Goal: Use online tool/utility: Utilize a website feature to perform a specific function

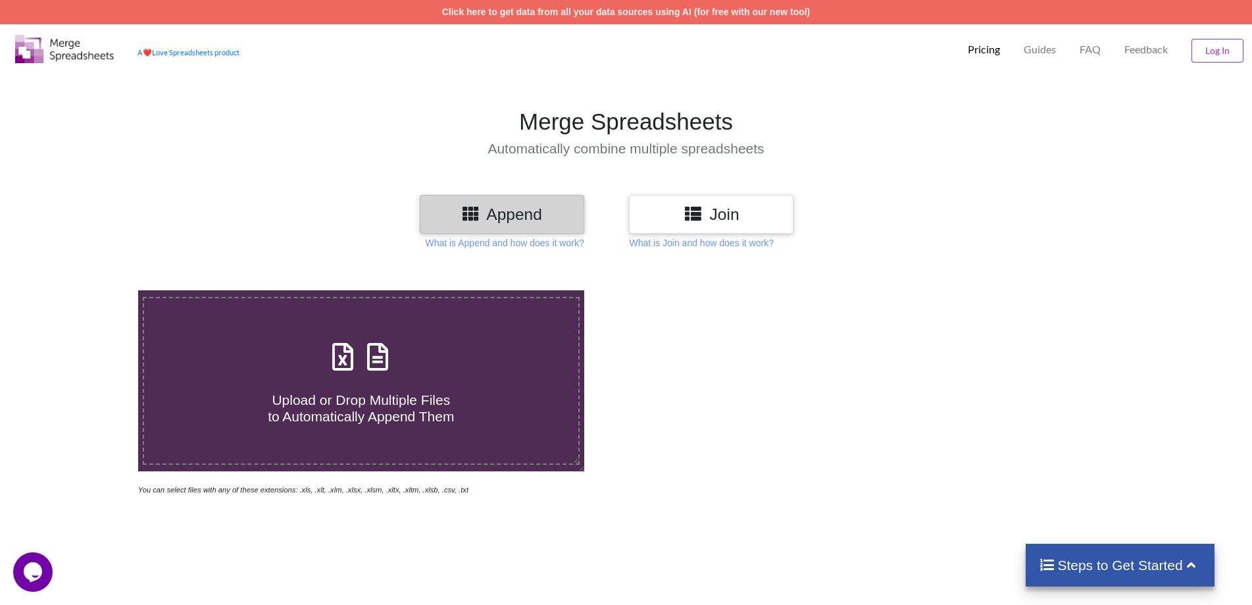
click at [411, 418] on span "Upload or Drop Multiple Files to Automatically Append Them" at bounding box center [361, 408] width 186 height 32
click at [90, 290] on input "Upload or Drop Multiple Files to Automatically Append Them" at bounding box center [90, 290] width 0 height 0
type input "C:\fakepath\2025.1.1-15.csv"
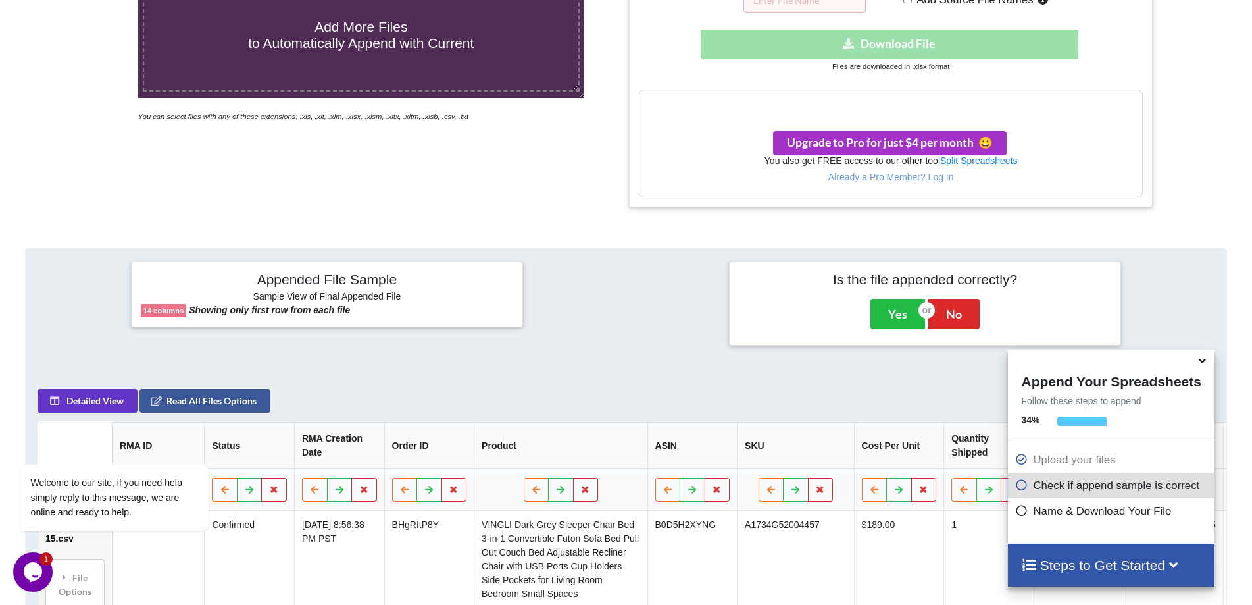
scroll to position [571, 0]
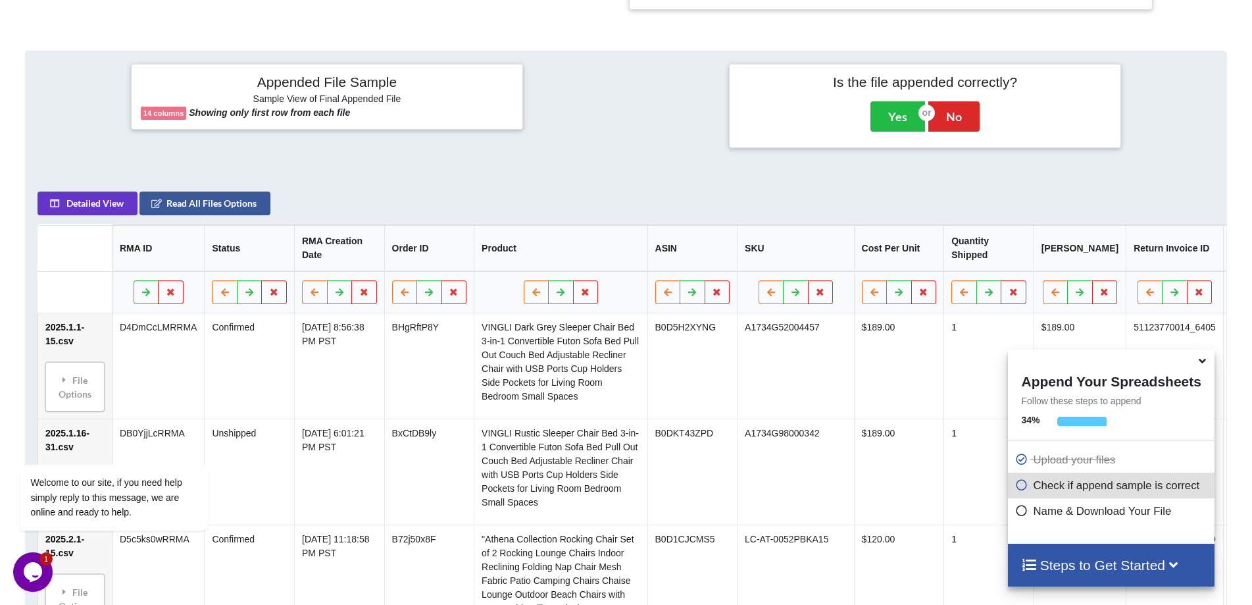
click at [1204, 364] on icon at bounding box center [1203, 359] width 14 height 12
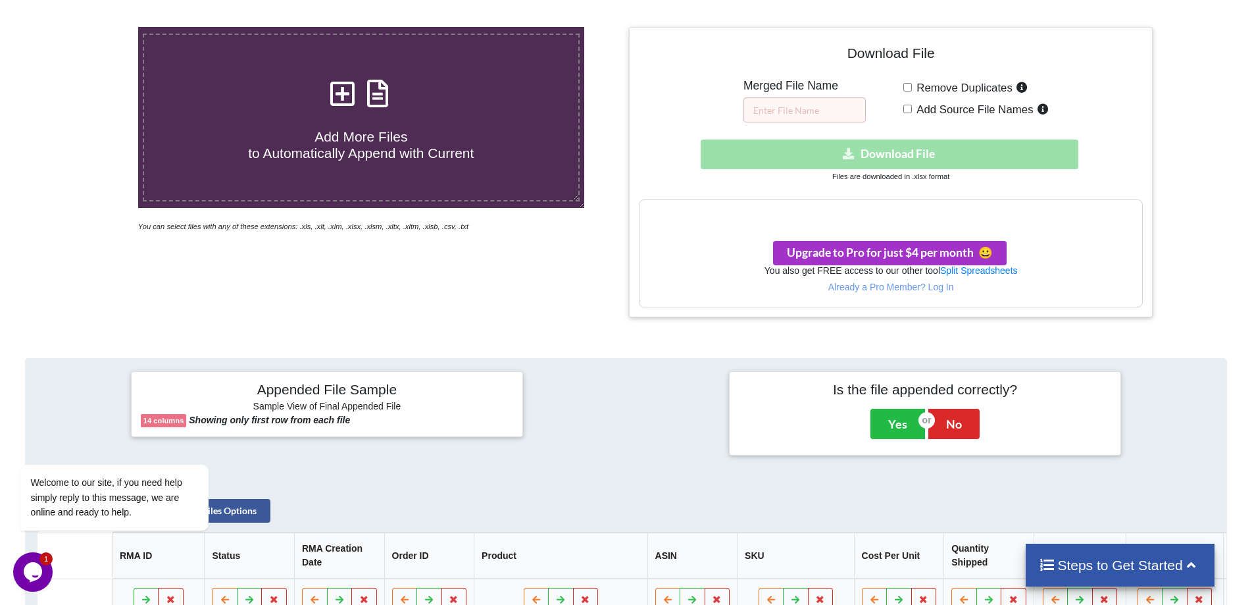
scroll to position [66, 0]
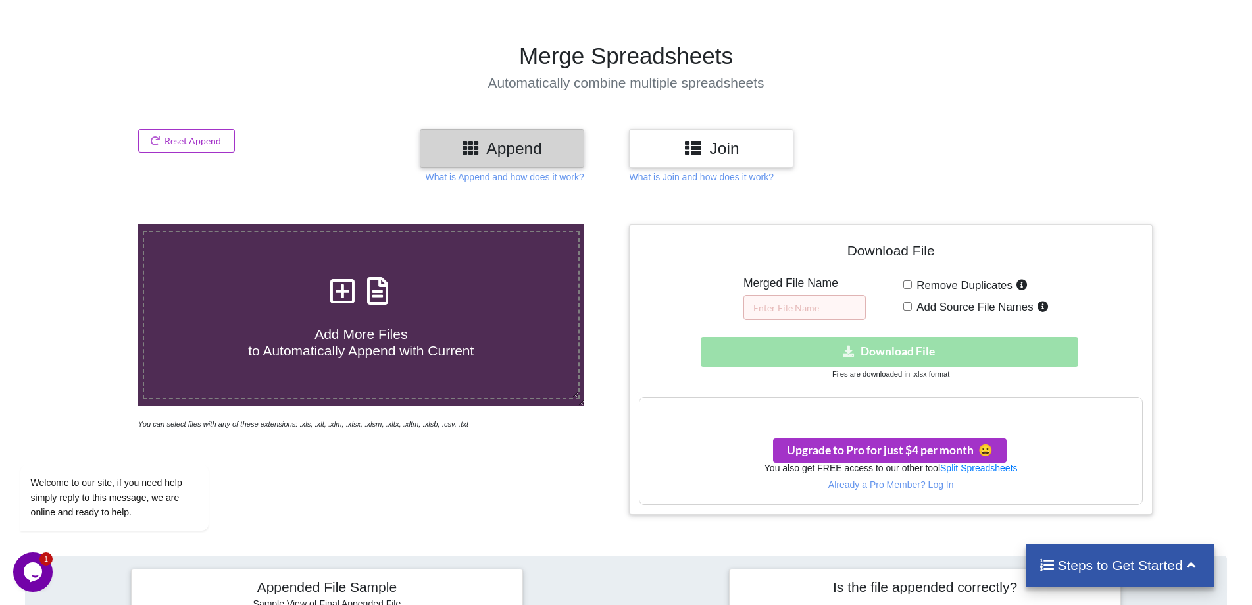
click at [546, 151] on h3 "Append" at bounding box center [502, 148] width 145 height 19
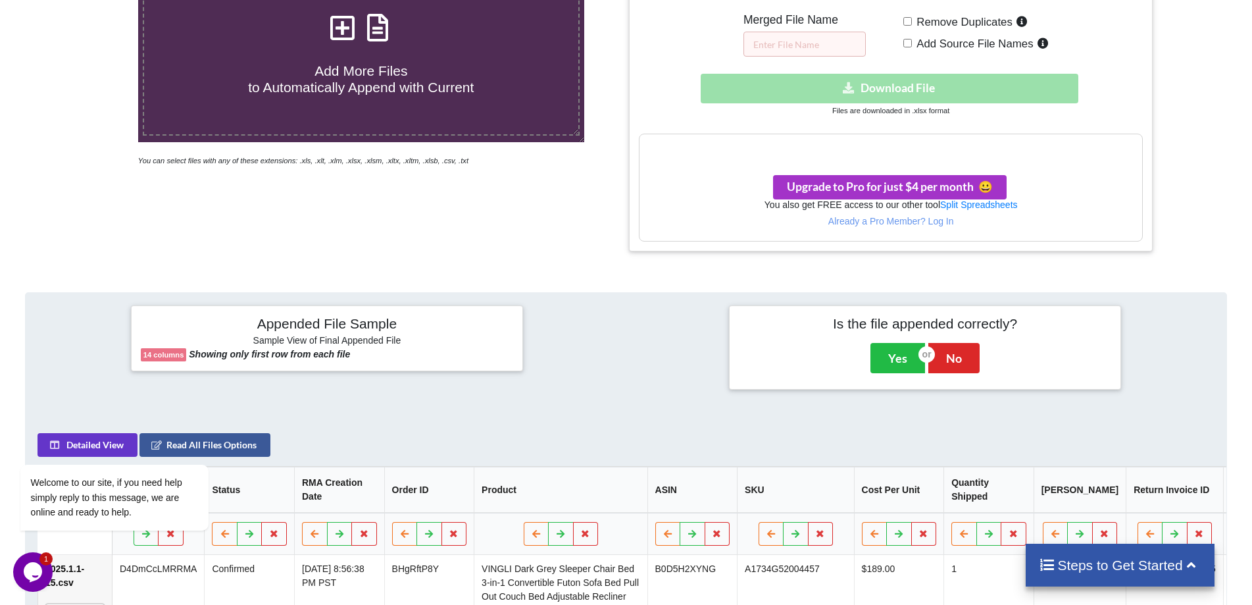
scroll to position [592, 0]
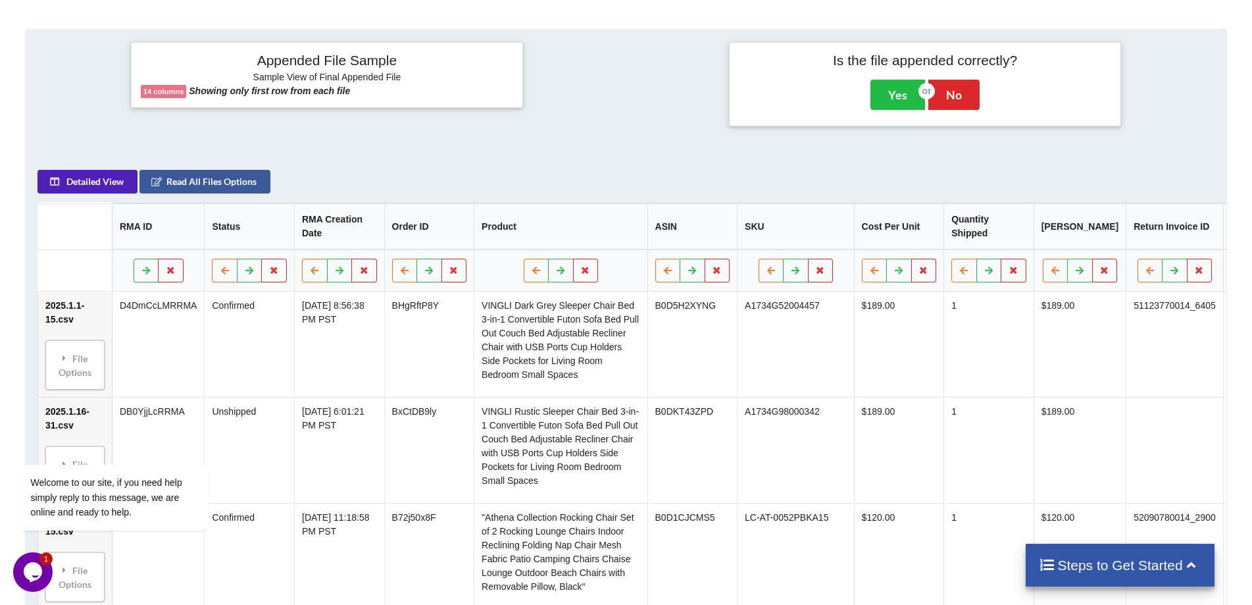
click at [112, 192] on button "Detailed View" at bounding box center [88, 182] width 100 height 24
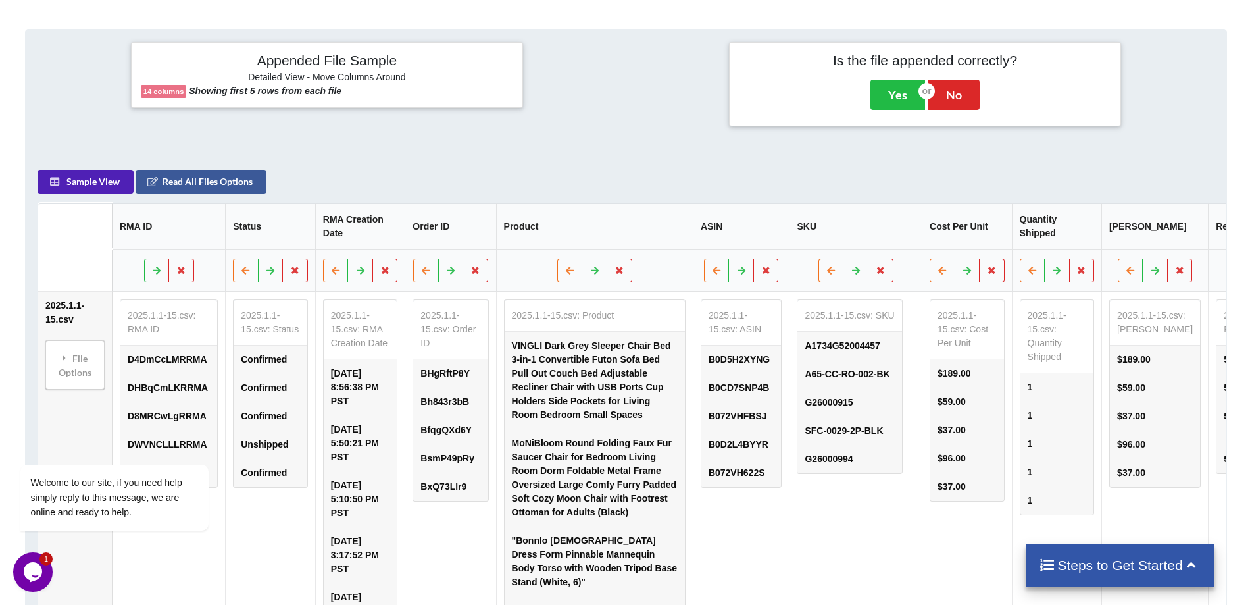
click at [104, 188] on button "Sample View" at bounding box center [86, 182] width 96 height 24
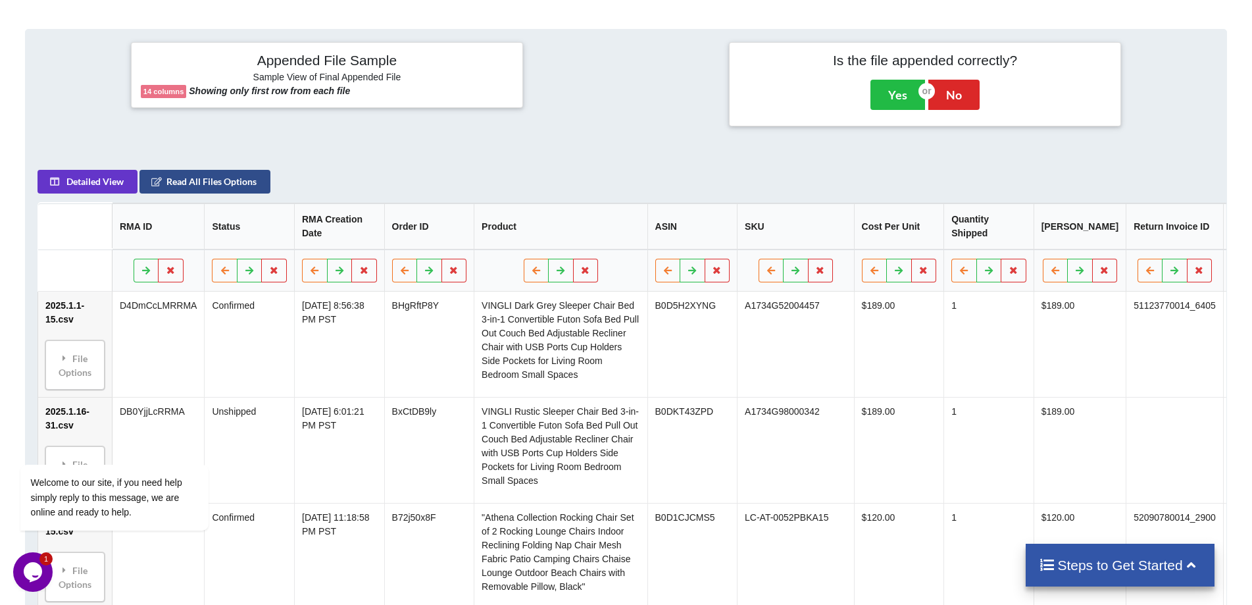
click at [201, 187] on button "Read All Files Options" at bounding box center [205, 182] width 131 height 24
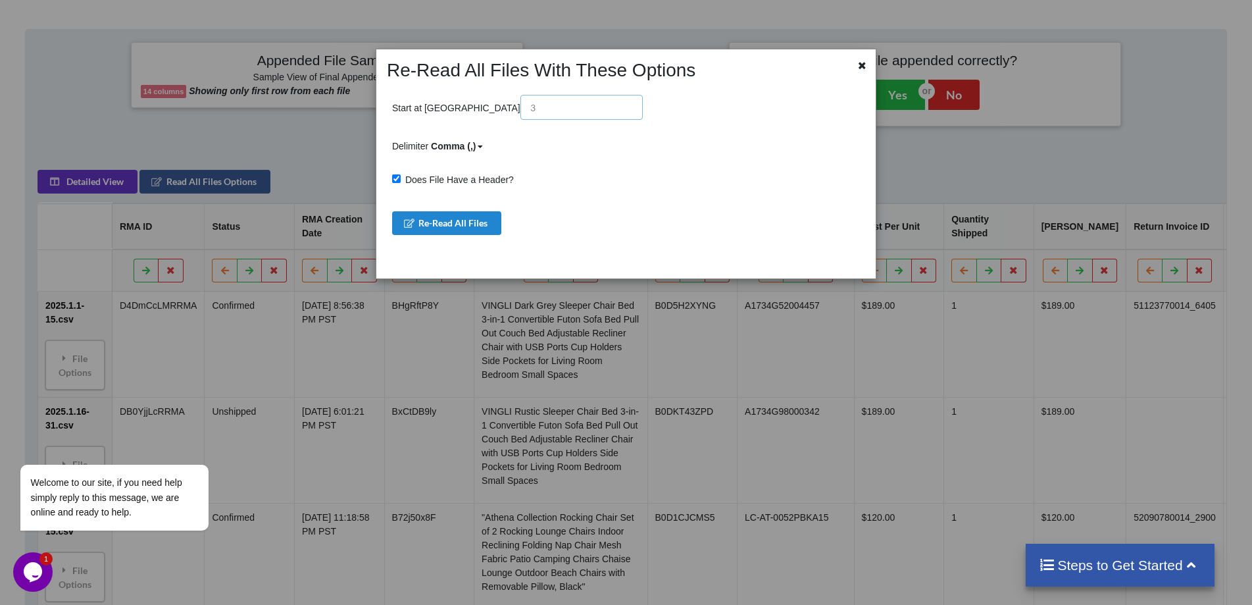
click at [521, 119] on input "text" at bounding box center [582, 107] width 122 height 25
click at [861, 64] on icon at bounding box center [863, 63] width 11 height 9
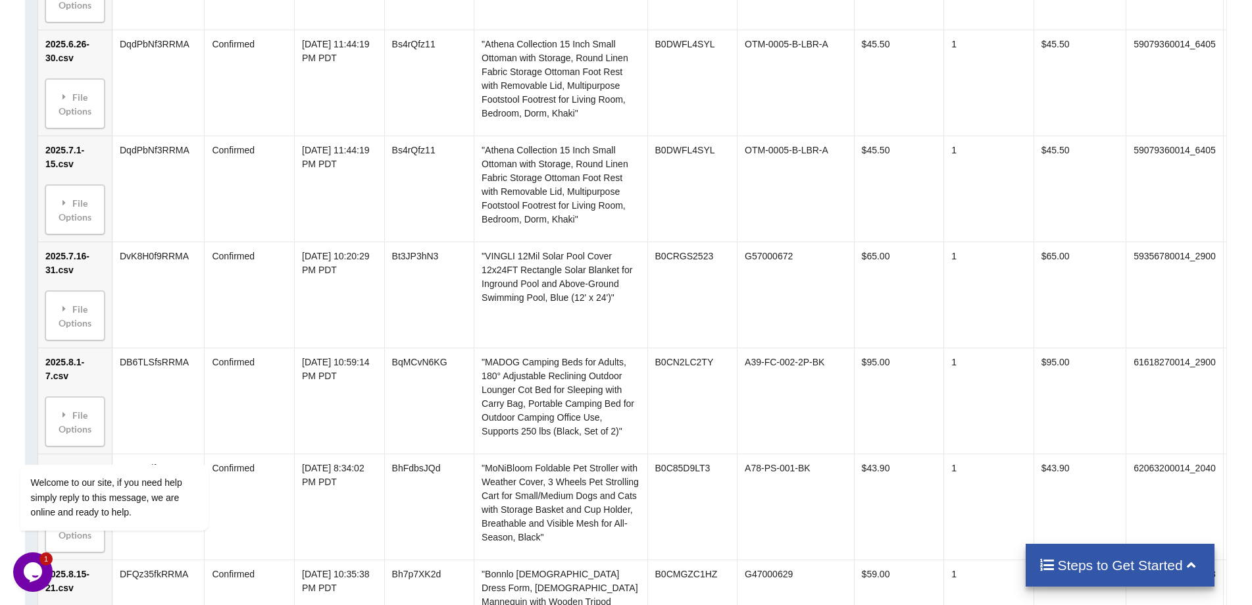
scroll to position [3751, 0]
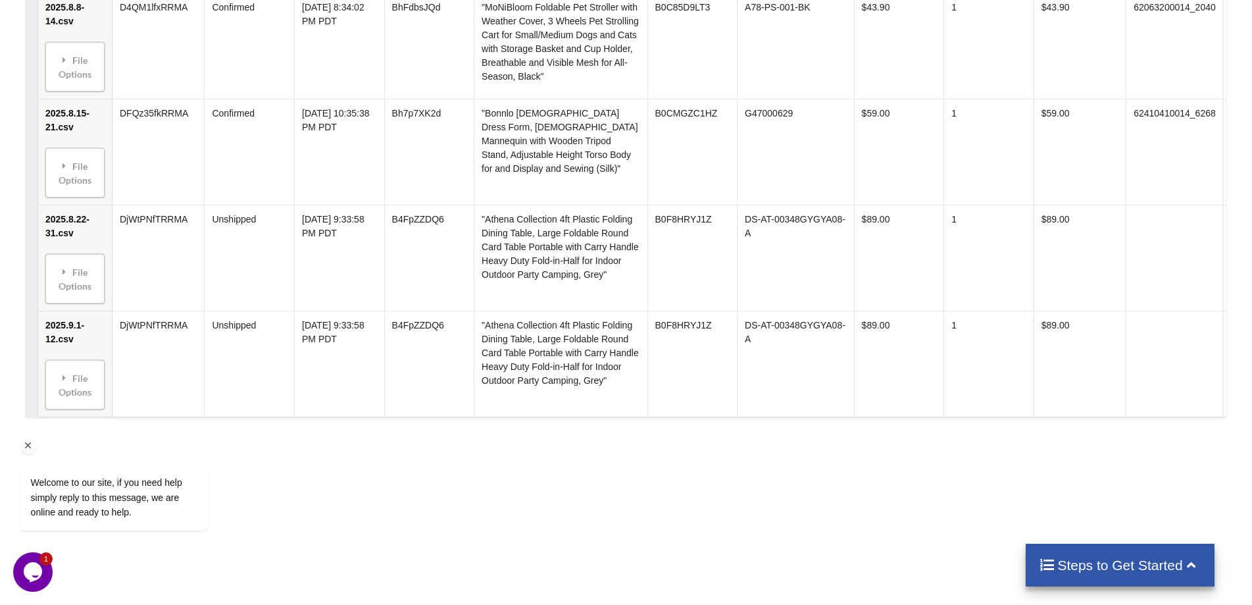
click at [29, 448] on icon "Chat attention grabber" at bounding box center [28, 446] width 12 height 12
click at [1167, 560] on h4 "Steps to Get Started" at bounding box center [1120, 565] width 163 height 16
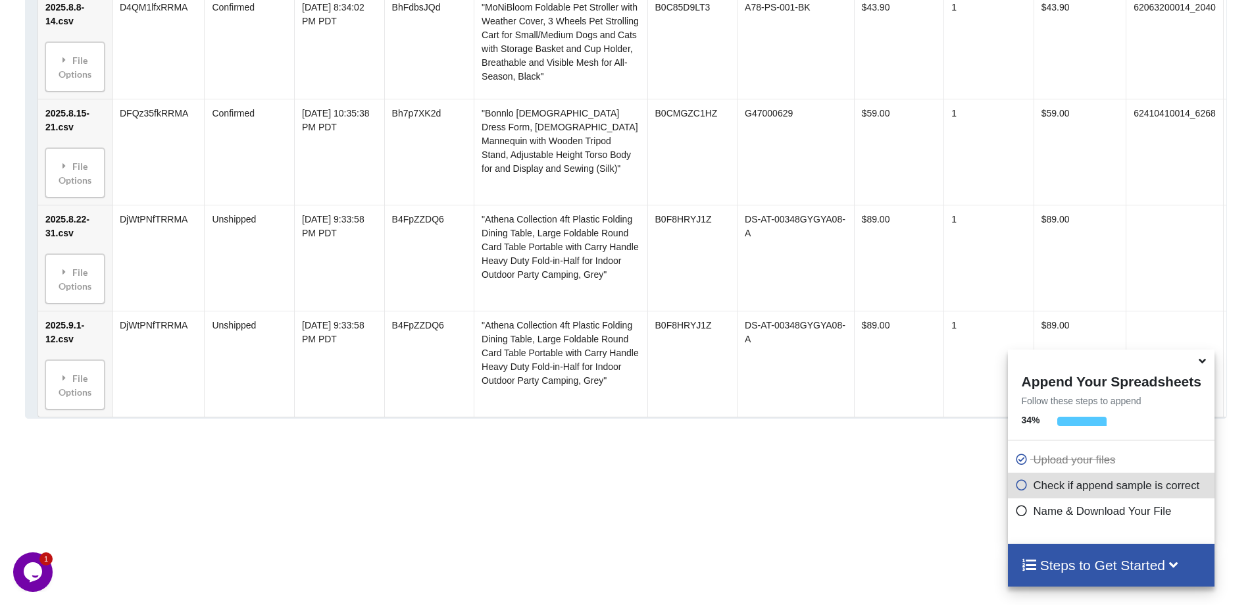
click at [1015, 482] on icon at bounding box center [1021, 482] width 13 height 11
click at [1010, 507] on div "Name & Download Your File" at bounding box center [1111, 511] width 206 height 26
click at [1206, 363] on icon at bounding box center [1203, 359] width 14 height 12
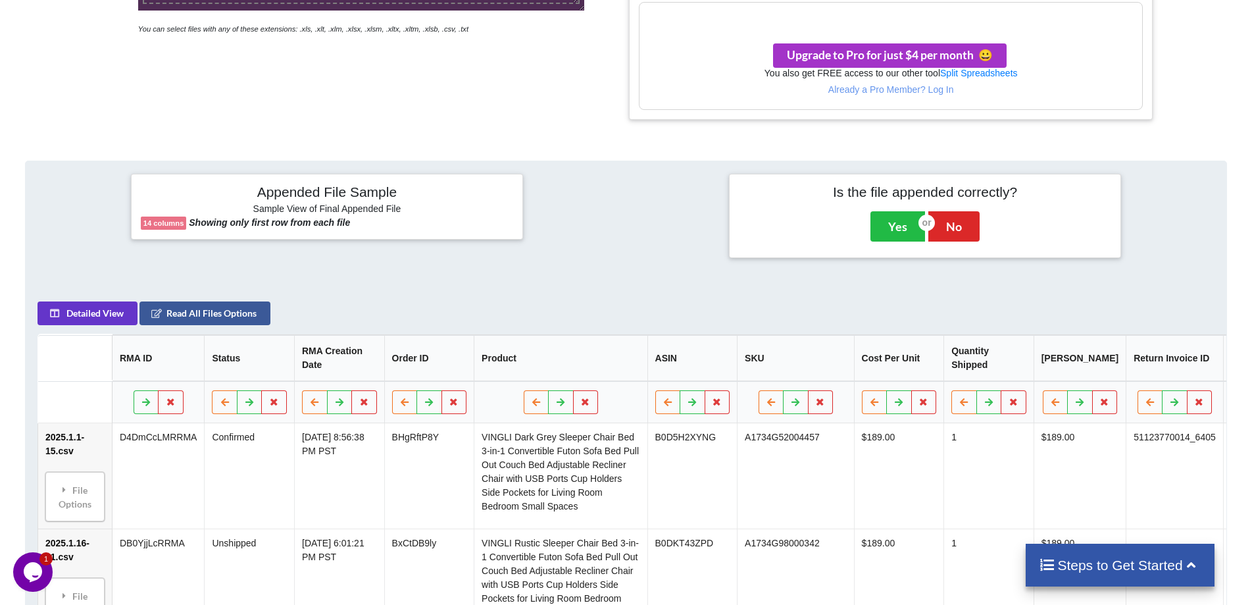
scroll to position [329, 0]
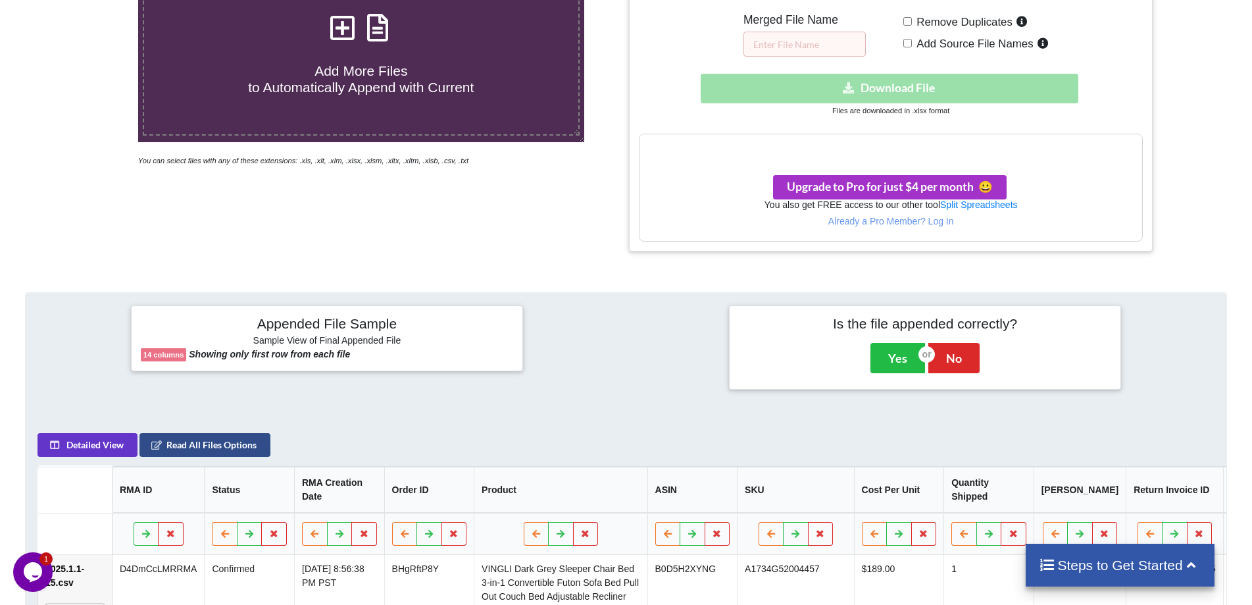
click at [244, 456] on button "Read All Files Options" at bounding box center [205, 446] width 131 height 24
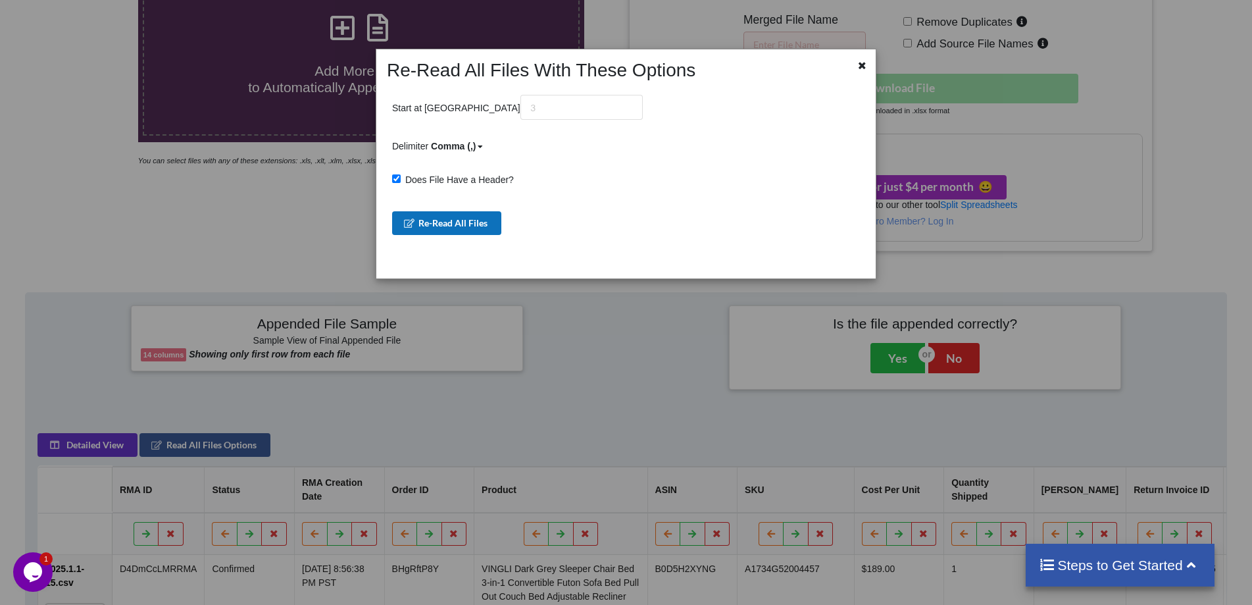
click at [455, 226] on button "Re-Read All Files" at bounding box center [447, 223] width 110 height 24
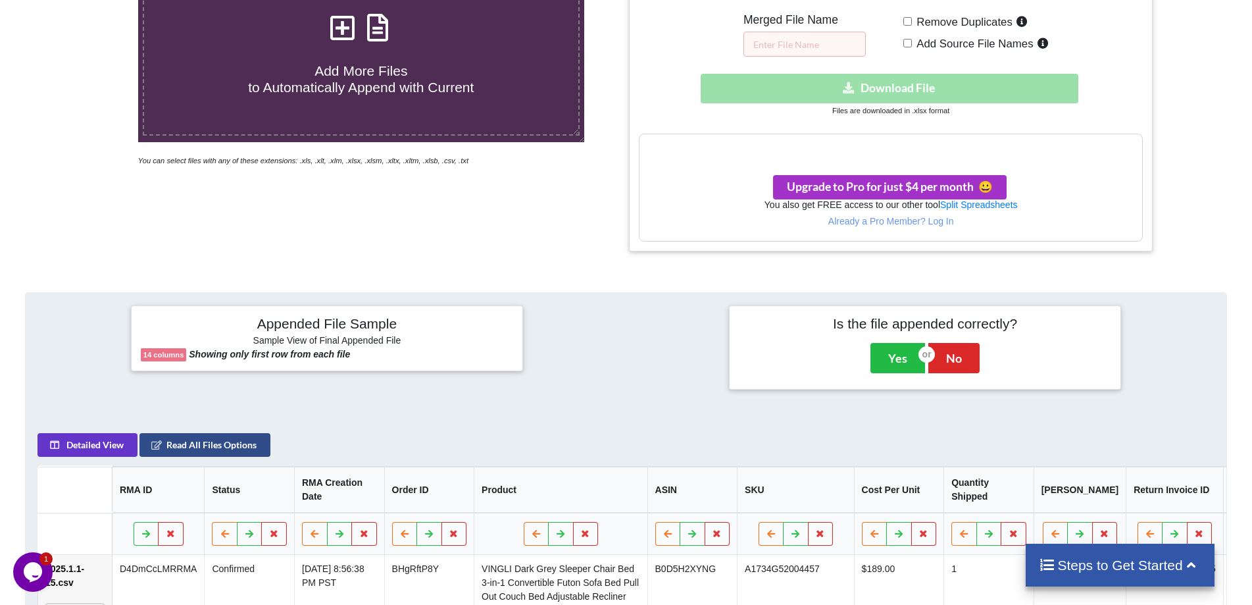
click at [240, 455] on button "Read All Files Options" at bounding box center [205, 446] width 131 height 24
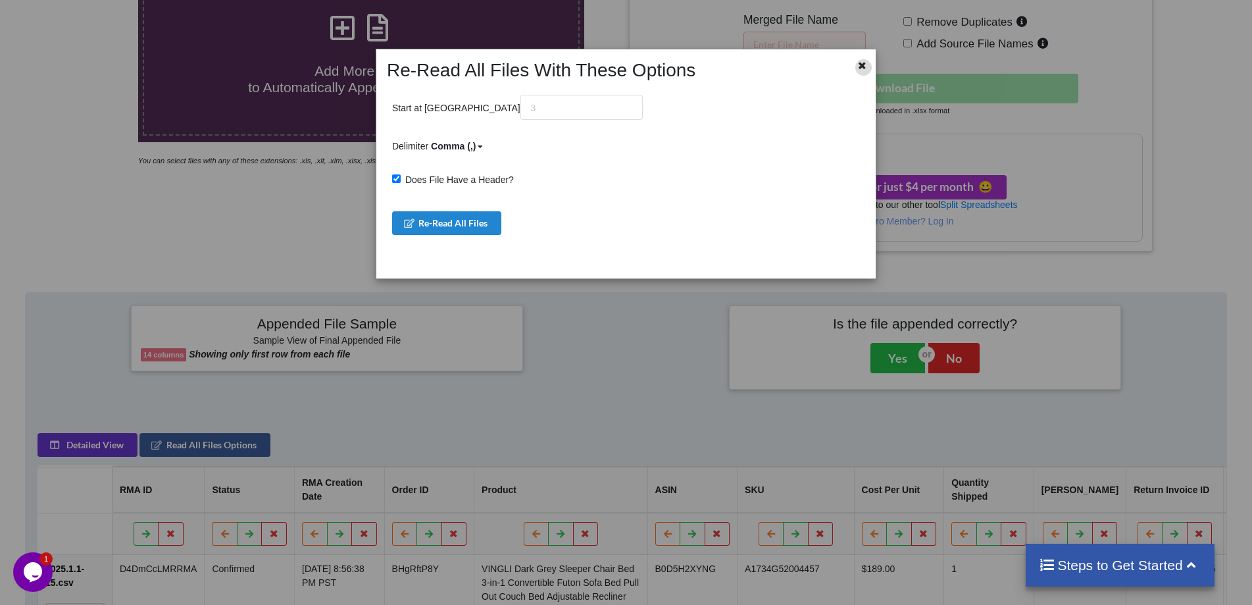
click at [867, 64] on icon at bounding box center [863, 63] width 11 height 9
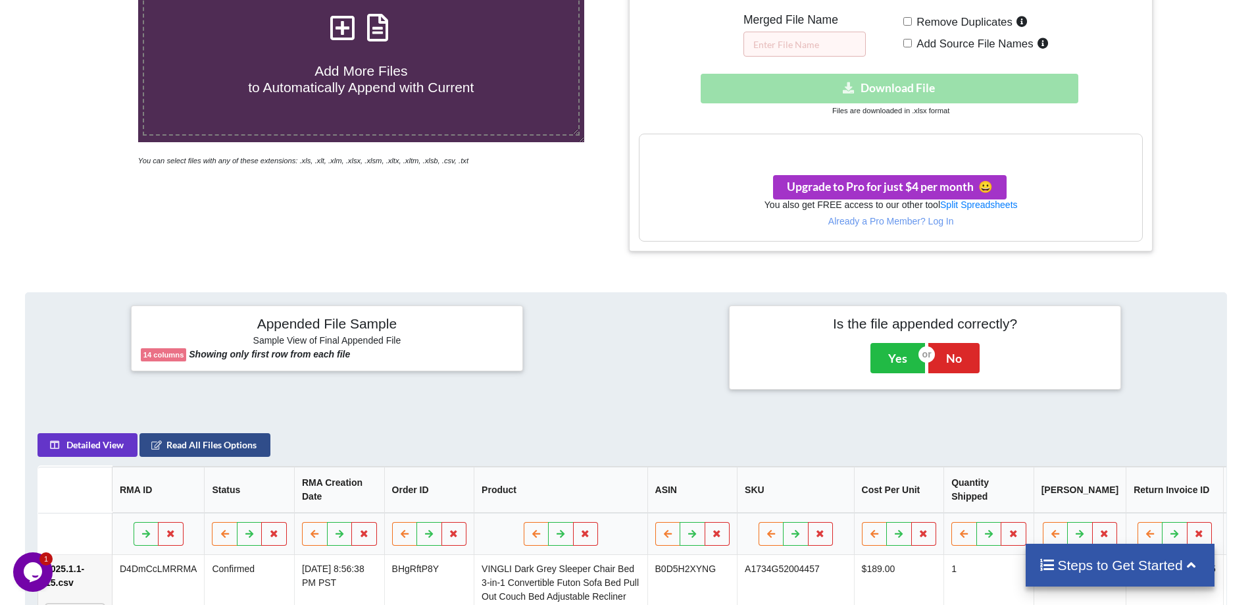
click at [245, 452] on button "Read All Files Options" at bounding box center [205, 446] width 131 height 24
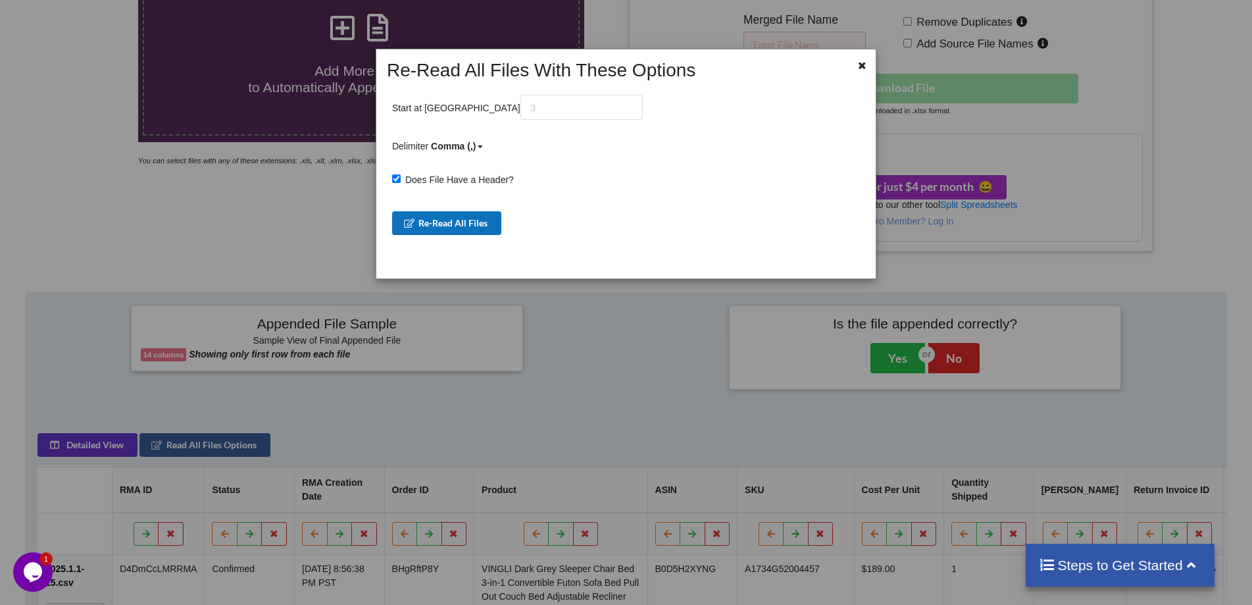
click at [480, 226] on button "Re-Read All Files" at bounding box center [447, 223] width 110 height 24
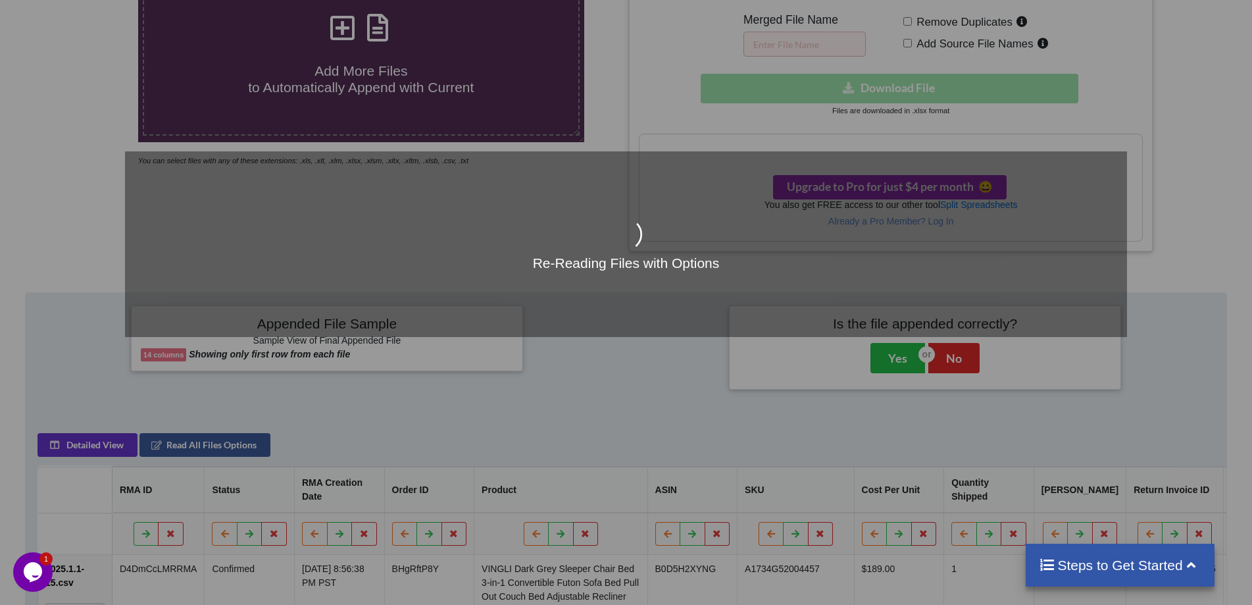
click at [664, 270] on h4 "Re-Reading Files with Options" at bounding box center [626, 263] width 1002 height 16
click at [653, 403] on div "Re-Reading Files with Options" at bounding box center [626, 302] width 1252 height 605
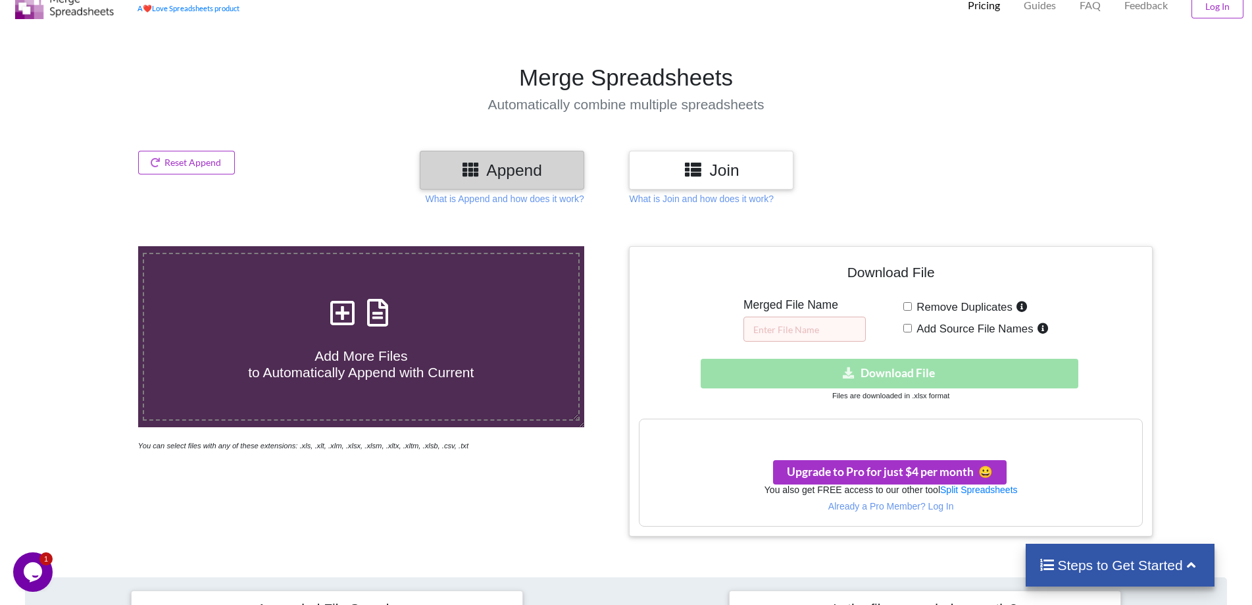
scroll to position [0, 0]
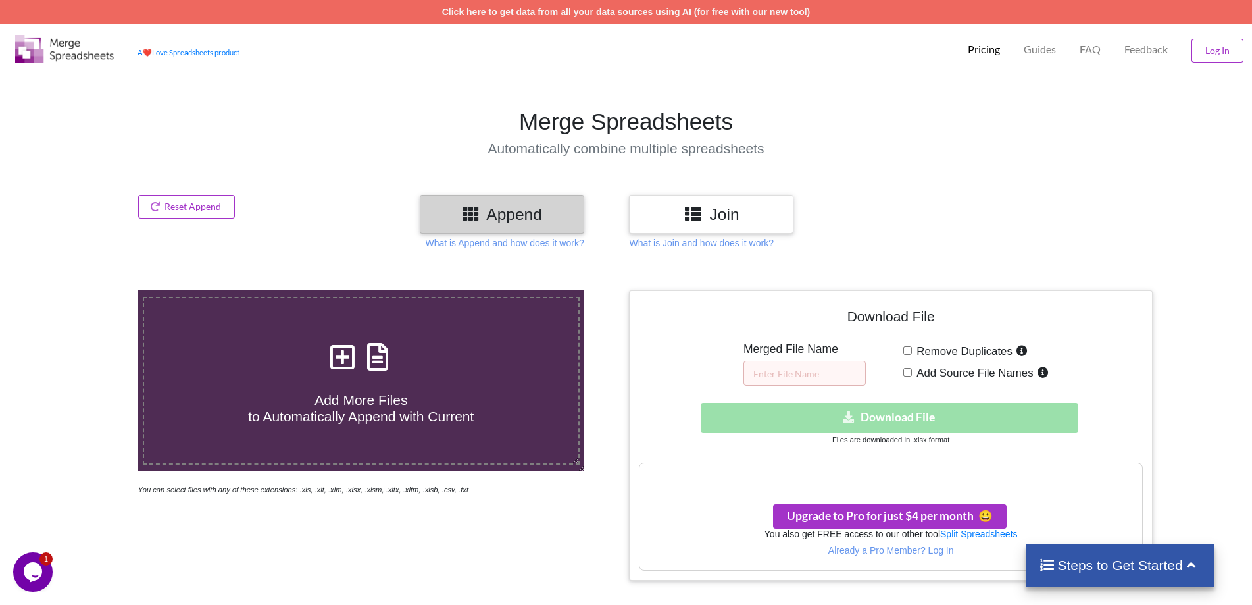
click at [879, 413] on div "Download hidden Download File" at bounding box center [890, 418] width 503 height 30
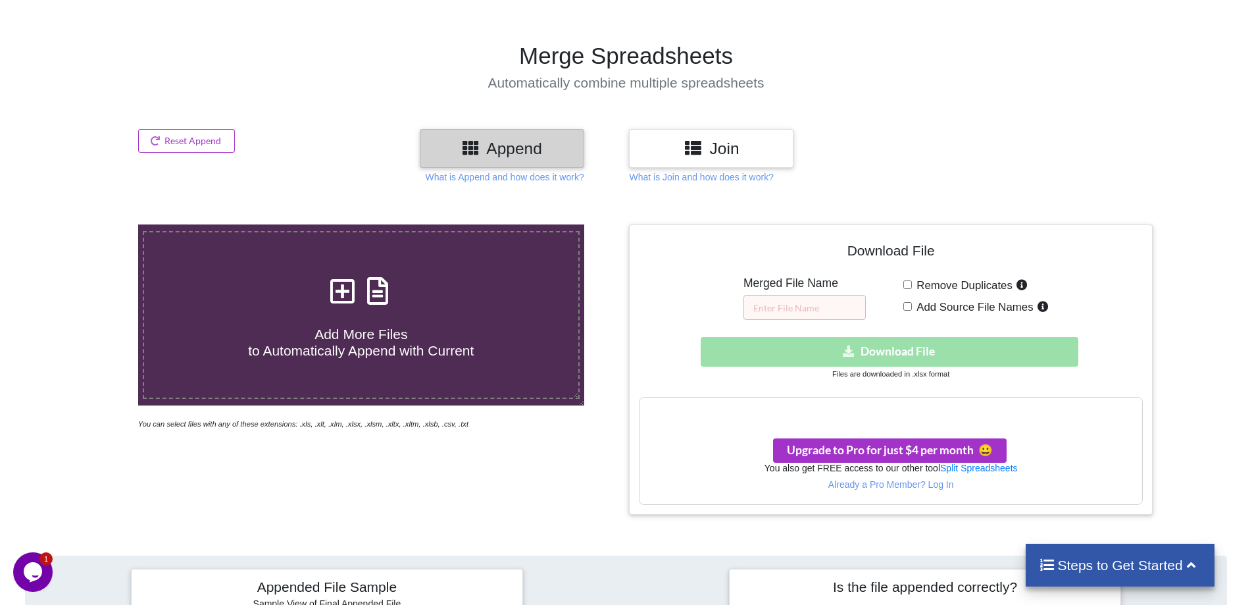
click at [901, 409] on h3 "Your files are more than 1 MB" at bounding box center [891, 411] width 502 height 14
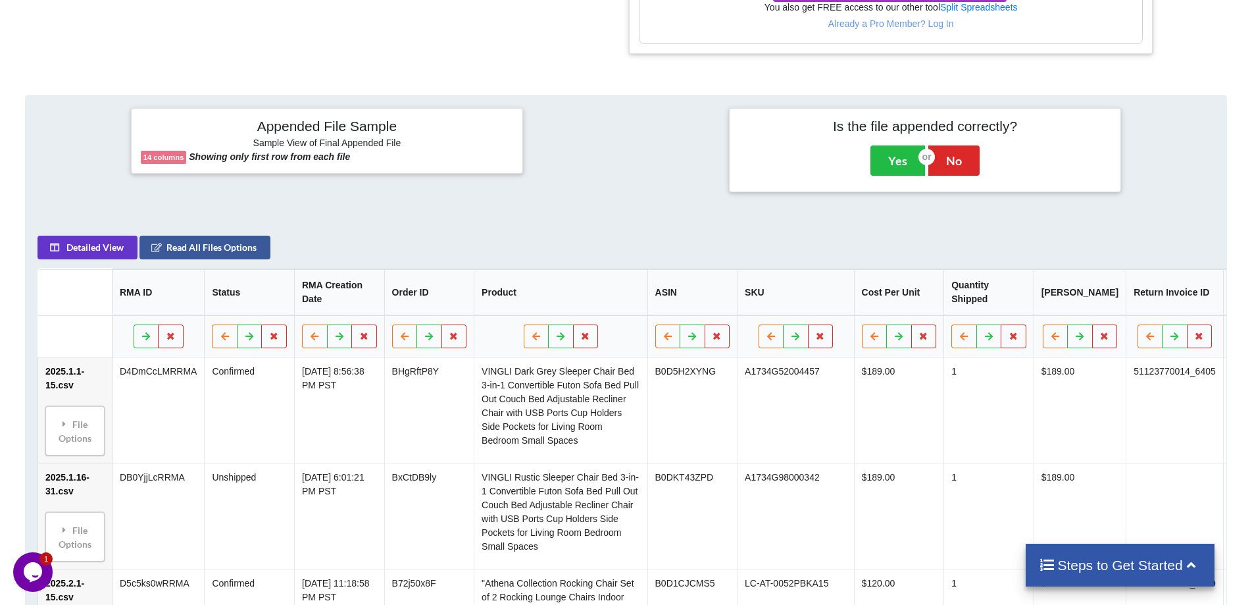
scroll to position [132, 0]
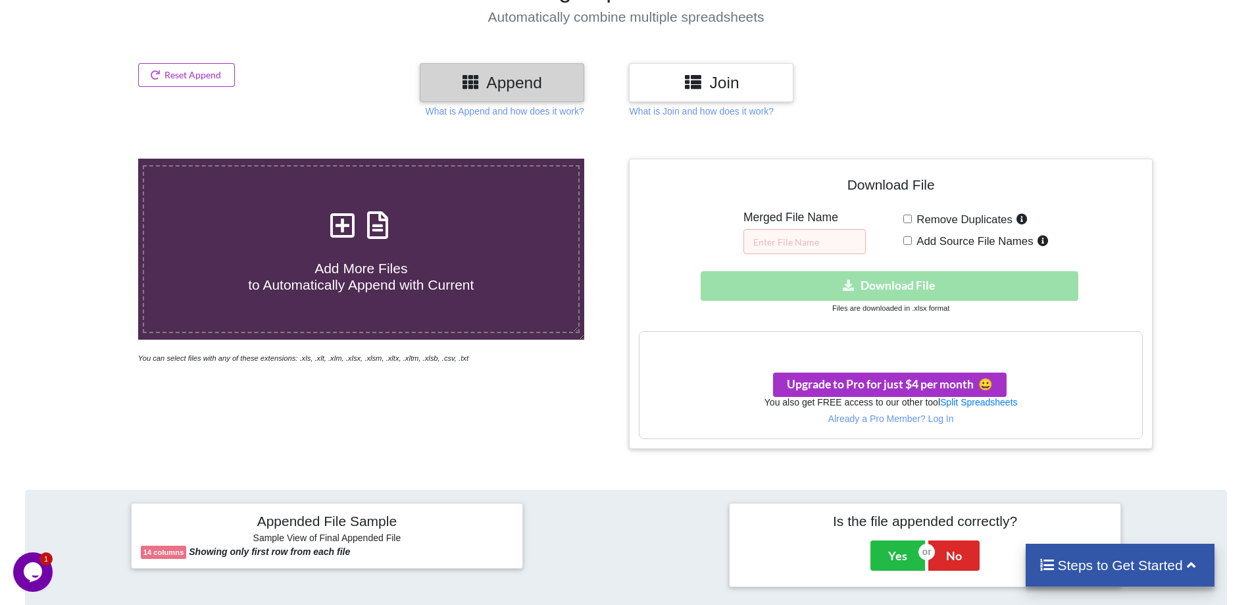
click at [908, 218] on input "Remove Duplicates" at bounding box center [908, 219] width 9 height 9
checkbox input "false"
click at [808, 247] on input "text" at bounding box center [805, 241] width 122 height 25
type input "R"
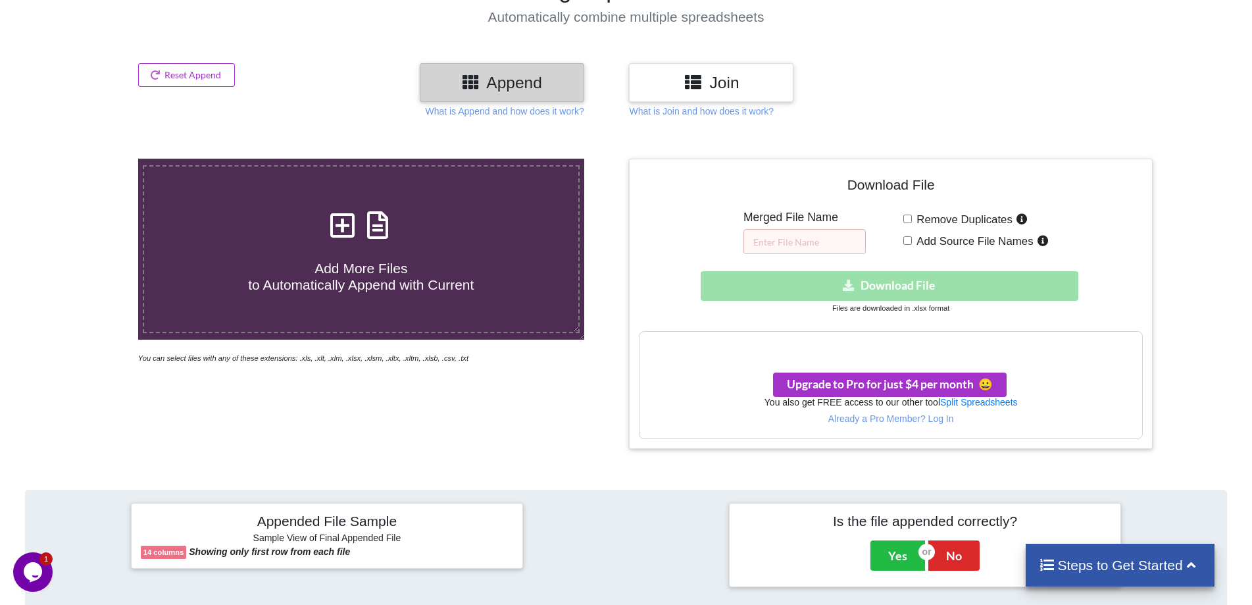
click at [883, 96] on div "Join" at bounding box center [784, 82] width 311 height 39
